Goal: Transaction & Acquisition: Book appointment/travel/reservation

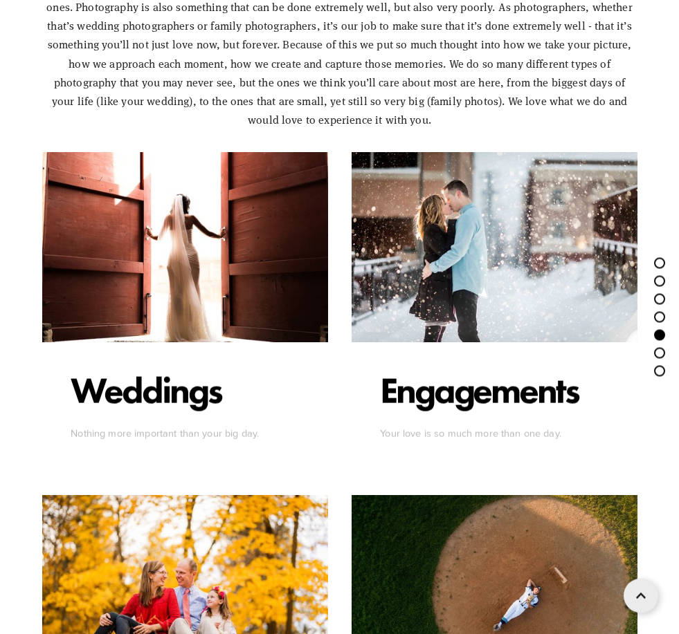
scroll to position [3570, 0]
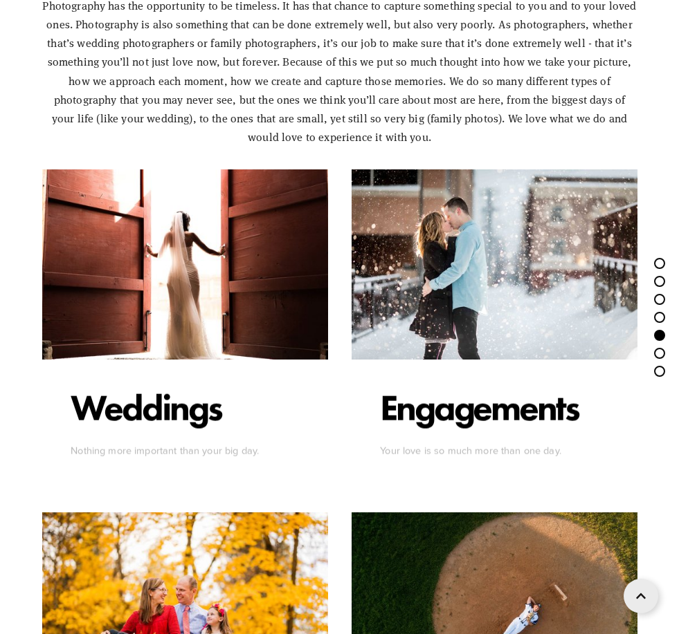
click at [215, 397] on div "Weddings Nothing more important than your big day." at bounding box center [185, 424] width 286 height 129
click at [176, 430] on p "Weddings" at bounding box center [146, 407] width 151 height 45
click at [228, 340] on div at bounding box center [185, 264] width 286 height 190
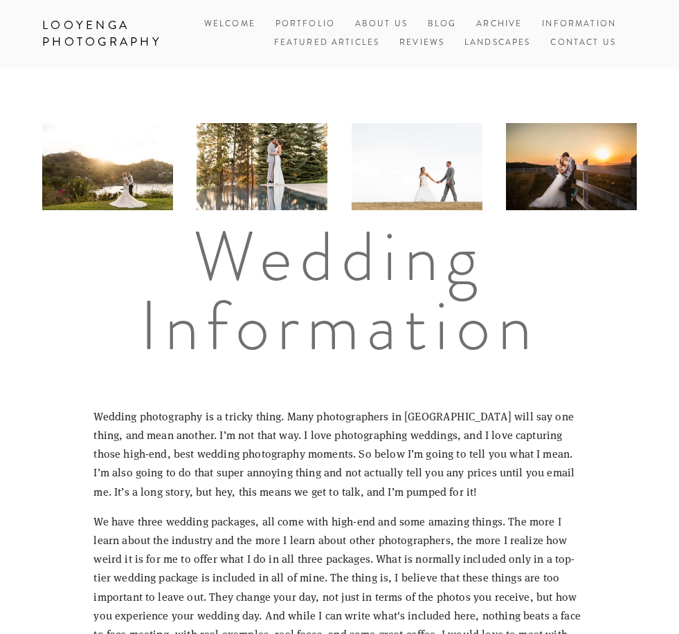
click at [378, 24] on link "About Us" at bounding box center [381, 24] width 53 height 19
